Goal: Task Accomplishment & Management: Complete application form

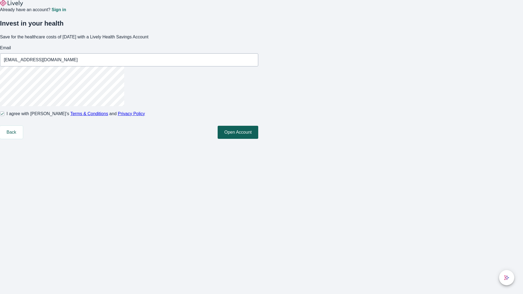
click at [258, 139] on button "Open Account" at bounding box center [238, 132] width 41 height 13
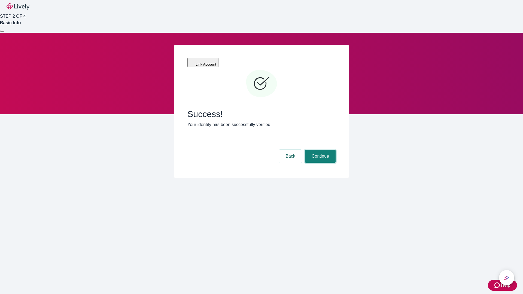
click at [319, 150] on button "Continue" at bounding box center [320, 156] width 30 height 13
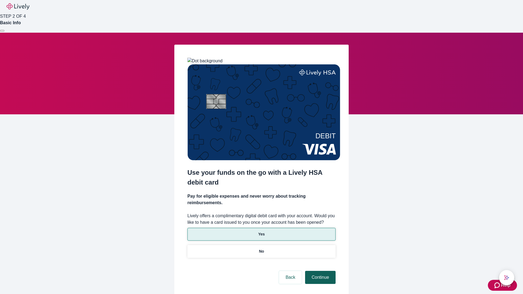
click at [261, 249] on p "No" at bounding box center [261, 252] width 5 height 6
click at [319, 271] on button "Continue" at bounding box center [320, 277] width 30 height 13
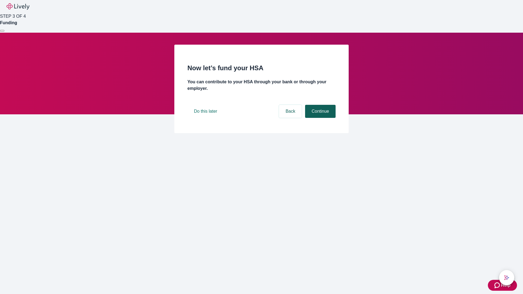
click at [319, 118] on button "Continue" at bounding box center [320, 111] width 30 height 13
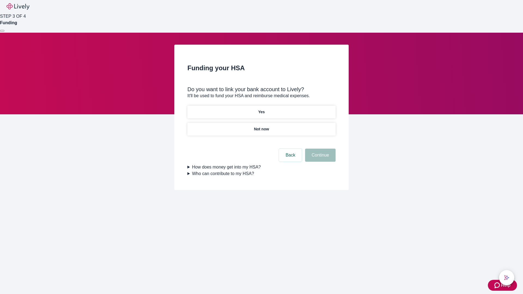
click at [261, 109] on p "Yes" at bounding box center [261, 112] width 7 height 6
click at [319, 149] on button "Continue" at bounding box center [320, 155] width 30 height 13
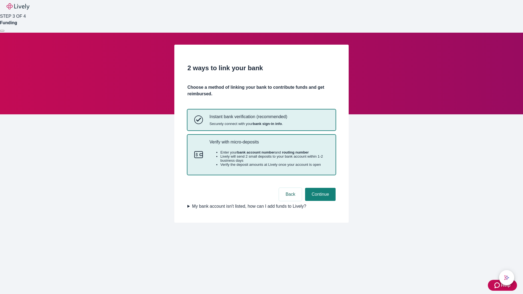
click at [269, 145] on p "Verify with micro-deposits" at bounding box center [268, 141] width 119 height 5
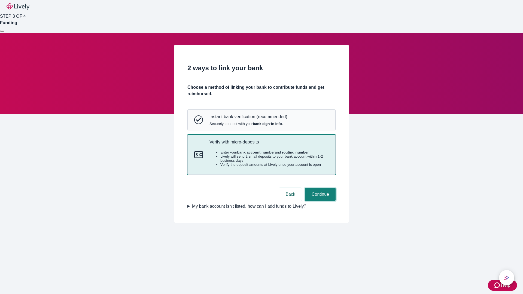
click at [319, 201] on button "Continue" at bounding box center [320, 194] width 30 height 13
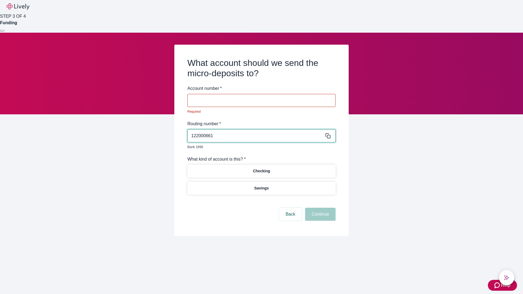
type input "122000661"
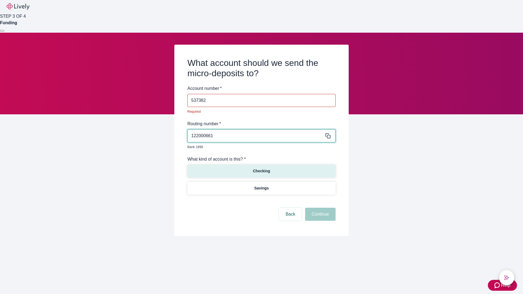
type input "537382"
click at [261, 168] on p "Checking" at bounding box center [261, 171] width 17 height 6
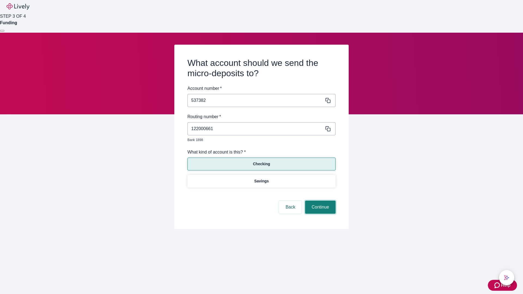
click at [319, 201] on button "Continue" at bounding box center [320, 207] width 30 height 13
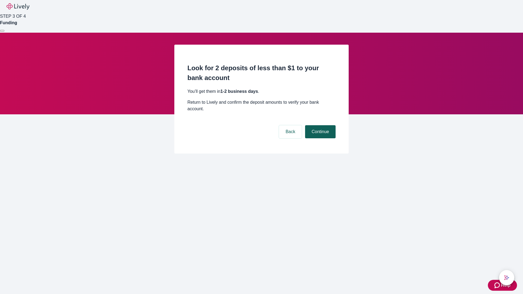
click at [319, 125] on button "Continue" at bounding box center [320, 131] width 30 height 13
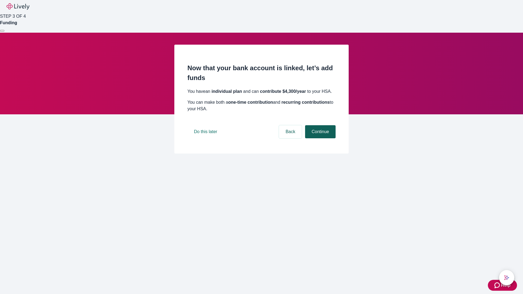
click at [319, 138] on button "Continue" at bounding box center [320, 131] width 30 height 13
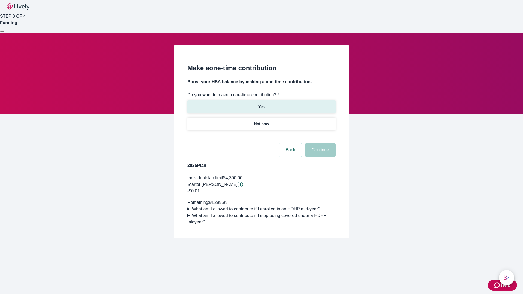
click at [261, 104] on p "Yes" at bounding box center [261, 107] width 7 height 6
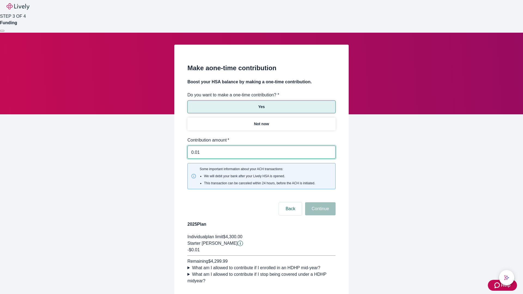
type input "0.01"
click at [319, 202] on button "Continue" at bounding box center [320, 208] width 30 height 13
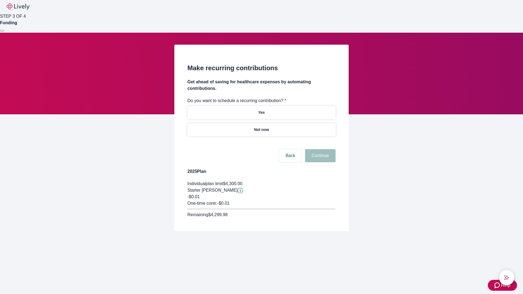
click at [261, 127] on p "Not now" at bounding box center [261, 130] width 15 height 6
click at [319, 149] on button "Continue" at bounding box center [320, 155] width 30 height 13
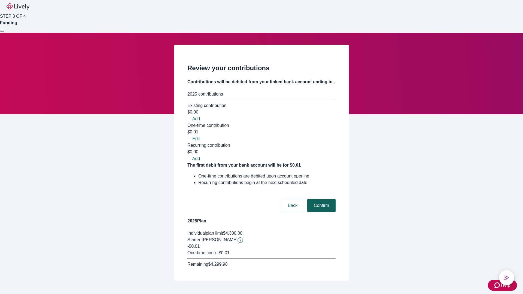
click at [320, 199] on button "Confirm" at bounding box center [321, 205] width 28 height 13
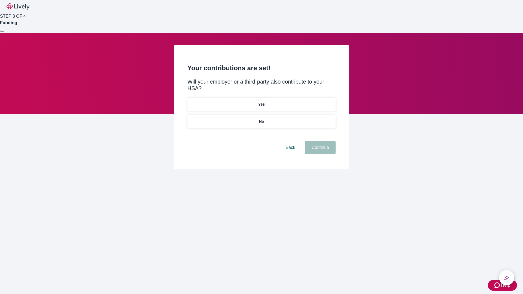
click at [261, 119] on p "No" at bounding box center [261, 122] width 5 height 6
click at [319, 141] on button "Continue" at bounding box center [320, 147] width 30 height 13
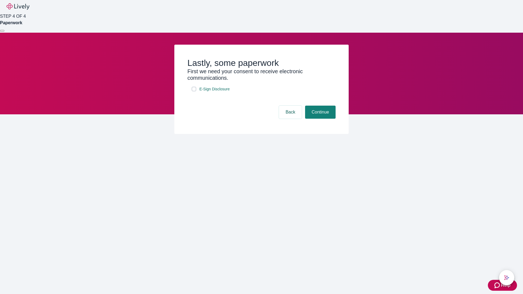
click at [194, 91] on input "E-Sign Disclosure" at bounding box center [194, 89] width 4 height 4
checkbox input "true"
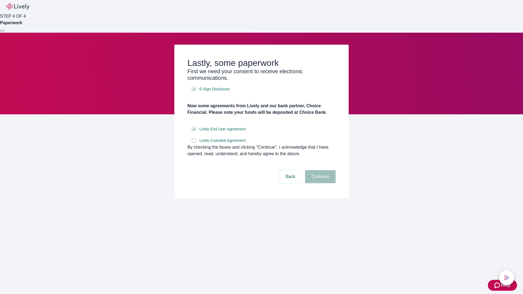
click at [194, 143] on input "Lively Custodial Agreement" at bounding box center [194, 140] width 4 height 4
checkbox input "true"
click at [319, 183] on button "Continue" at bounding box center [320, 176] width 30 height 13
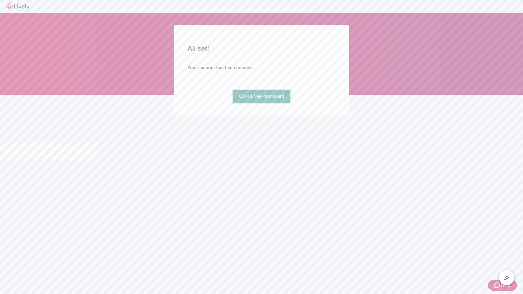
click at [261, 103] on link "Go to Lively dashboard" at bounding box center [262, 96] width 58 height 13
